Goal: Information Seeking & Learning: Check status

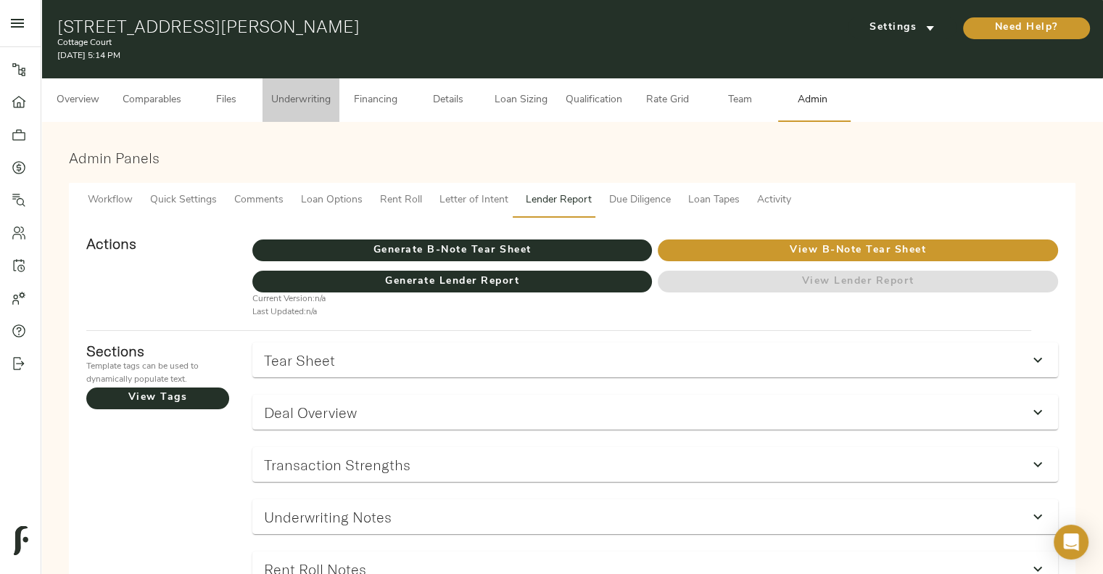
click at [308, 101] on span "Underwriting" at bounding box center [300, 100] width 59 height 18
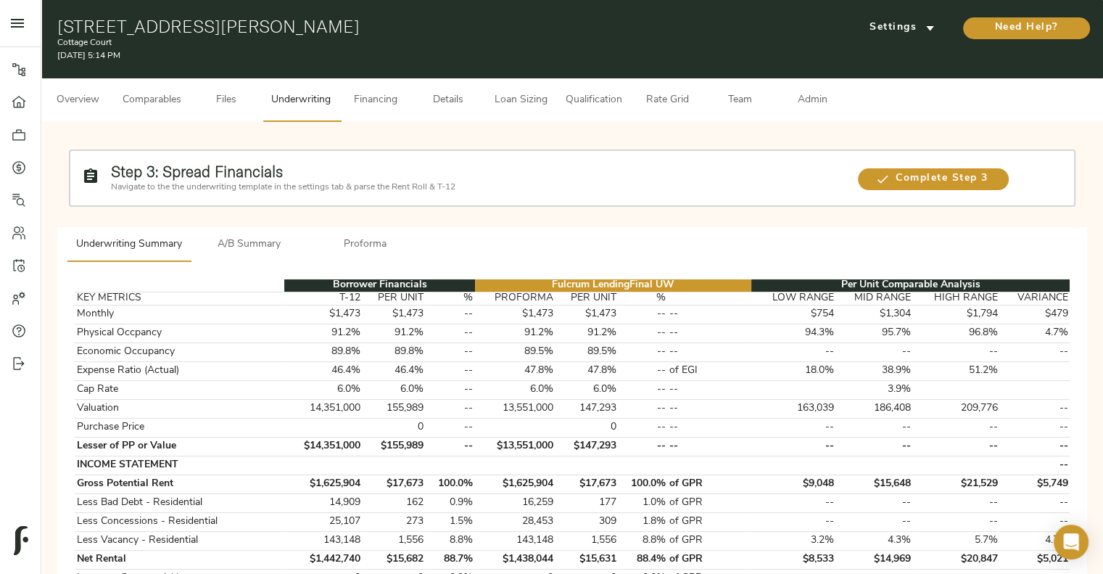
click at [250, 260] on button "A/B Summary" at bounding box center [249, 244] width 116 height 35
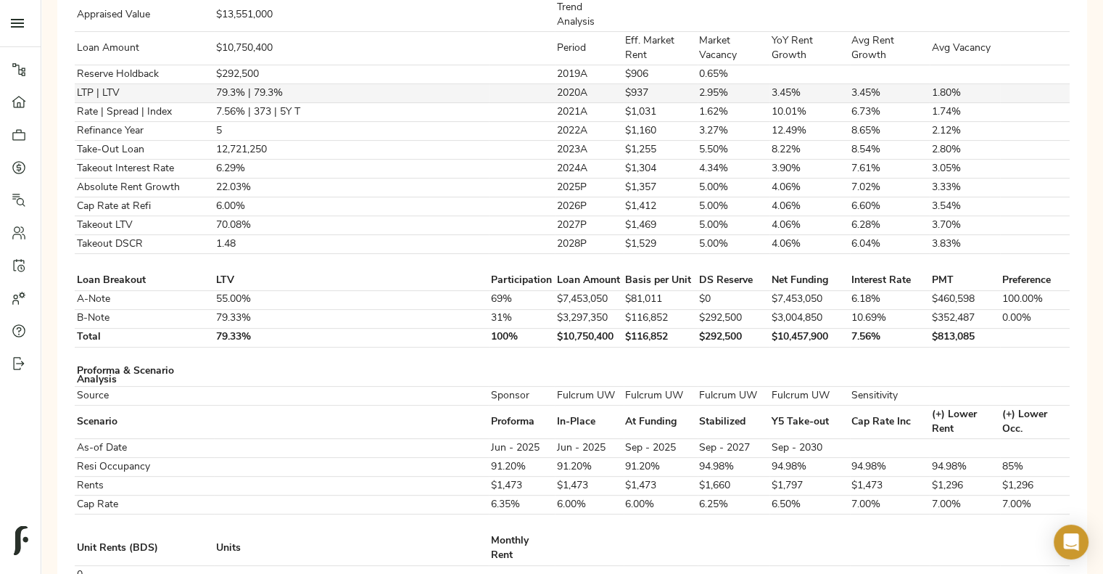
scroll to position [463, 0]
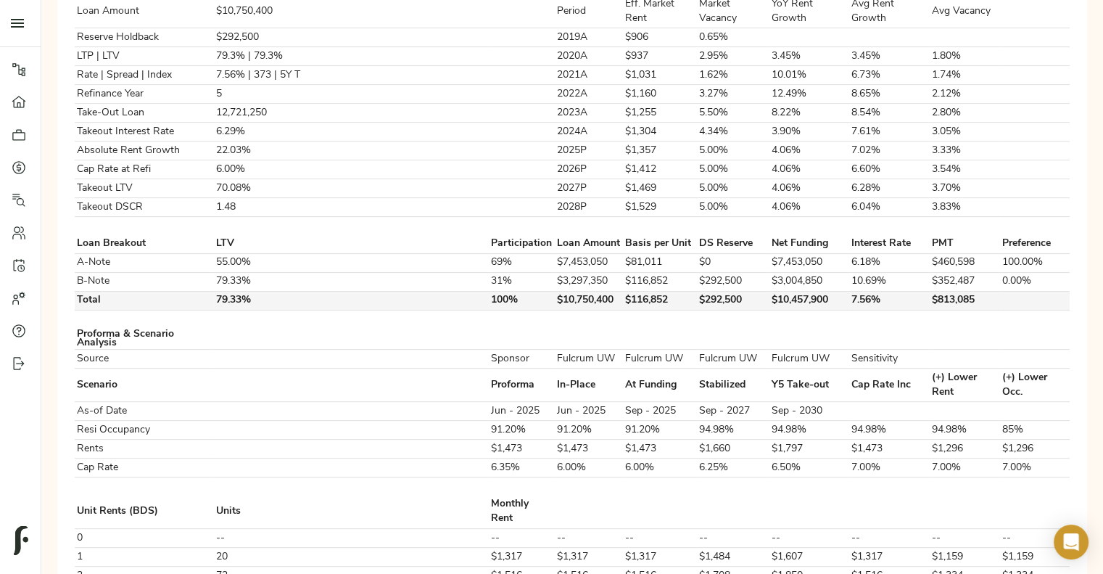
click at [698, 291] on td "$292,500" at bounding box center [734, 300] width 73 height 19
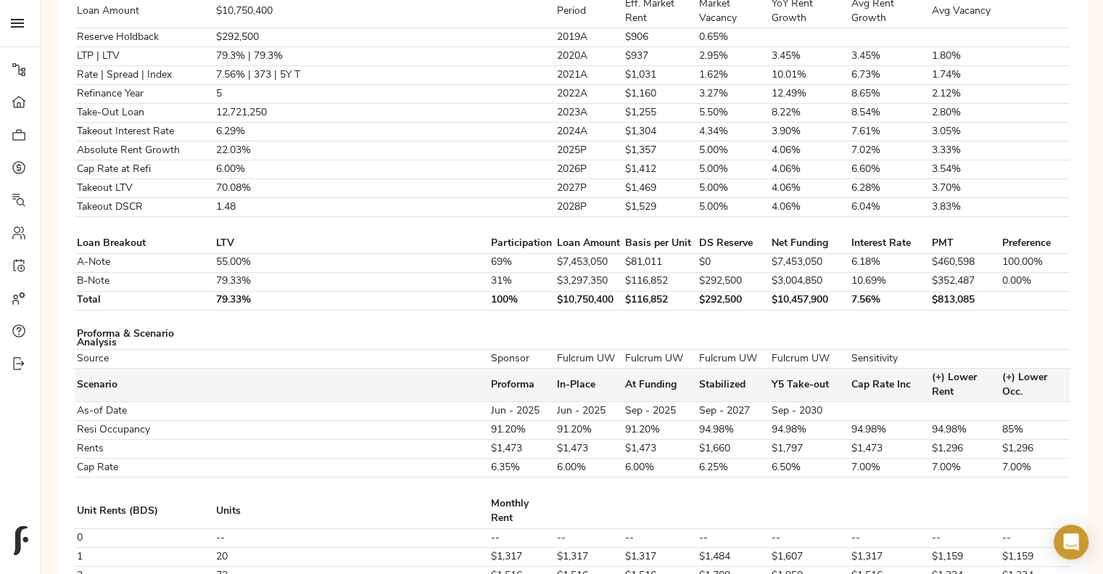
click at [314, 368] on td at bounding box center [351, 384] width 275 height 33
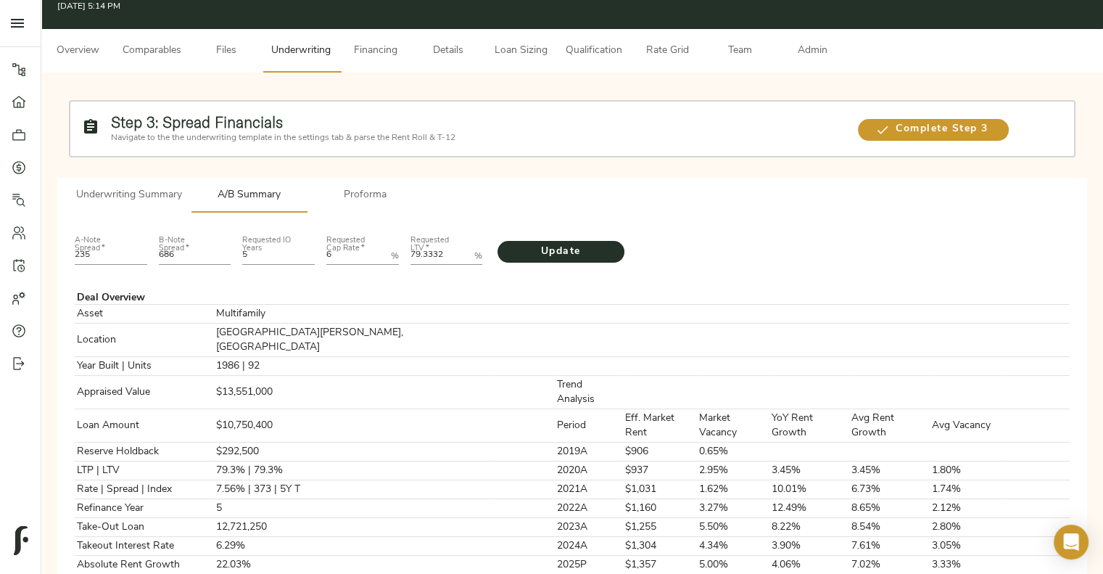
scroll to position [28, 0]
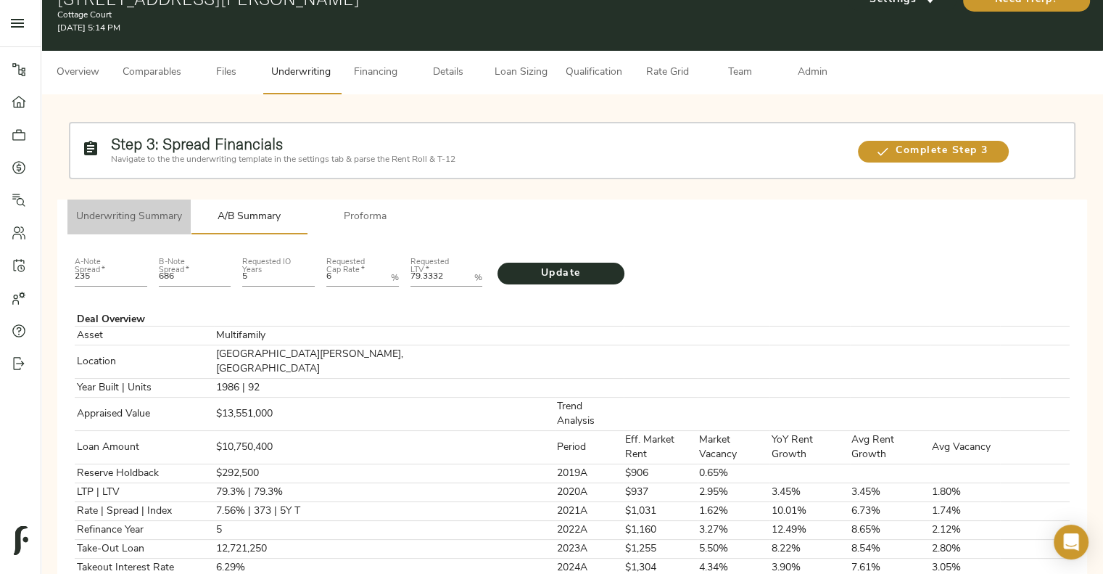
click at [139, 213] on span "Underwriting Summary" at bounding box center [129, 217] width 106 height 18
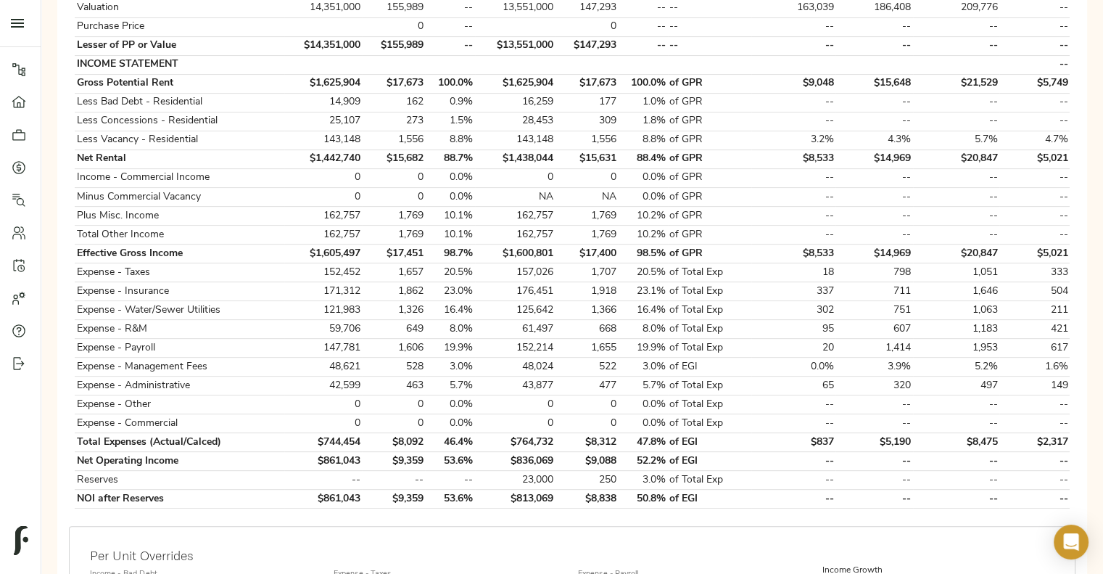
scroll to position [399, 0]
